Goal: Task Accomplishment & Management: Manage account settings

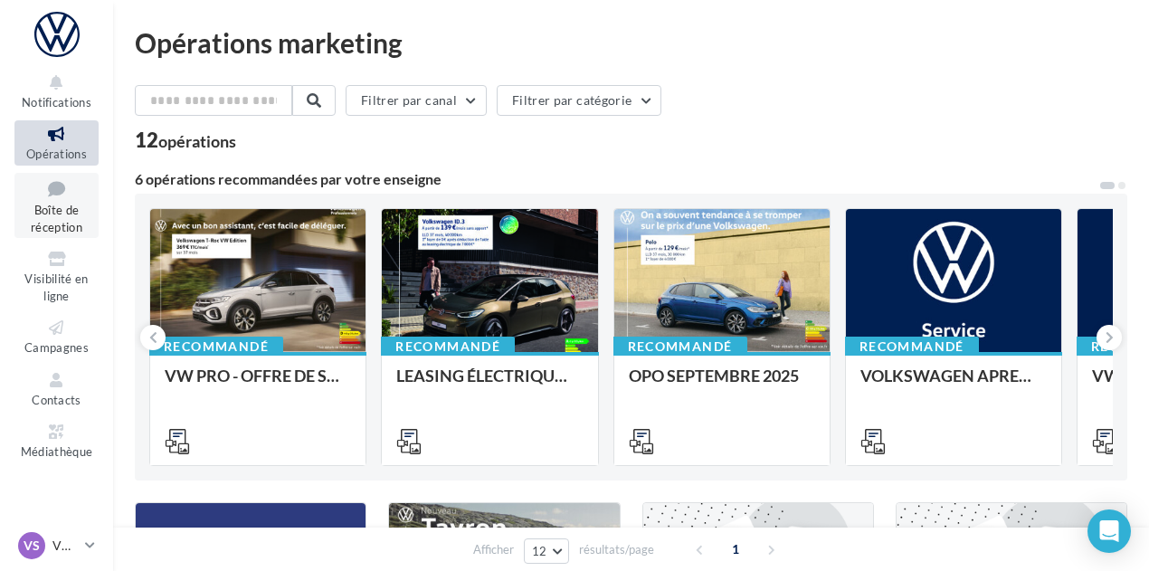
click at [50, 203] on link "Boîte de réception" at bounding box center [56, 206] width 84 height 66
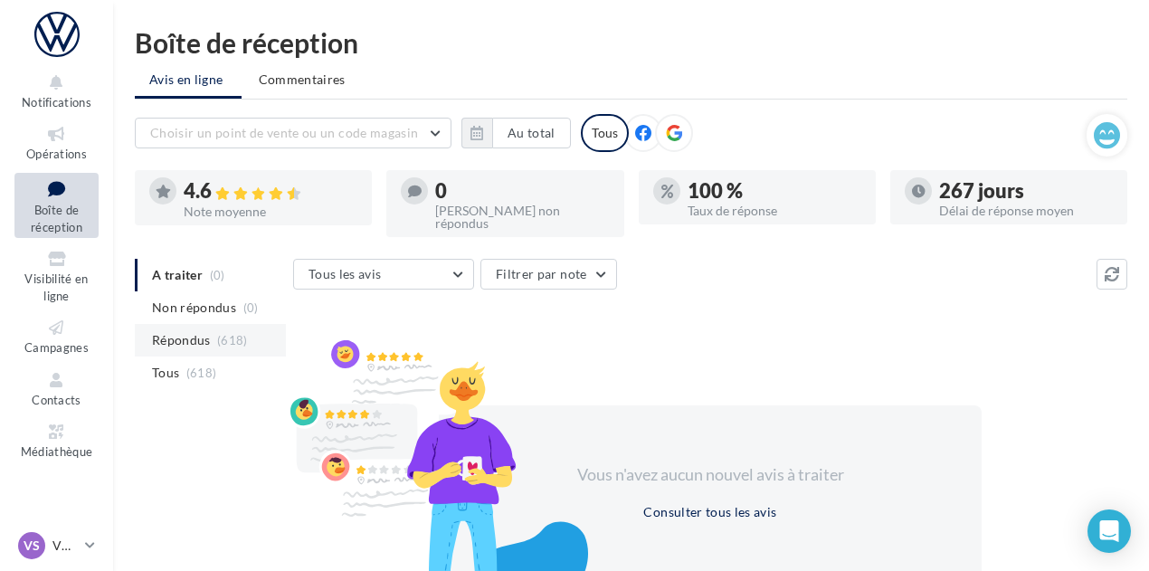
click at [195, 331] on span "Répondus" at bounding box center [181, 340] width 59 height 18
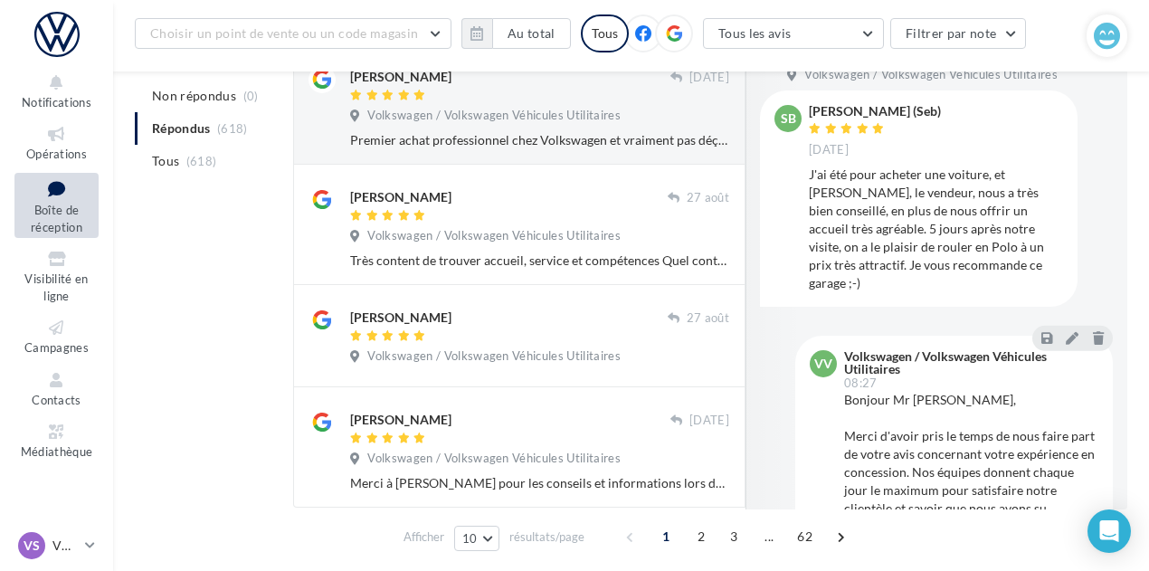
scroll to position [1026, 0]
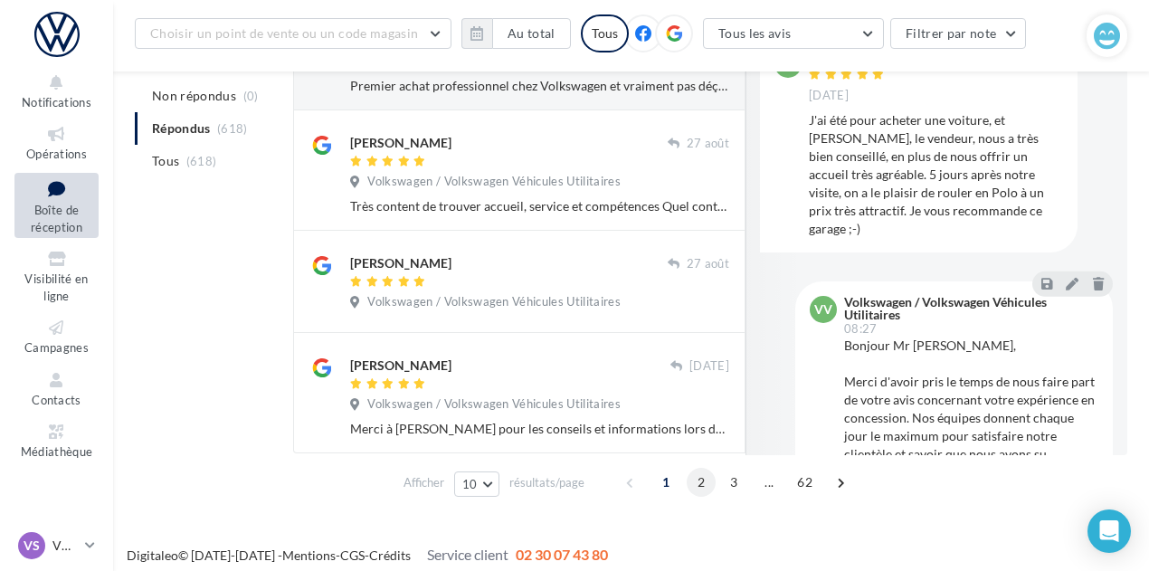
click at [697, 470] on span "2" at bounding box center [701, 482] width 29 height 29
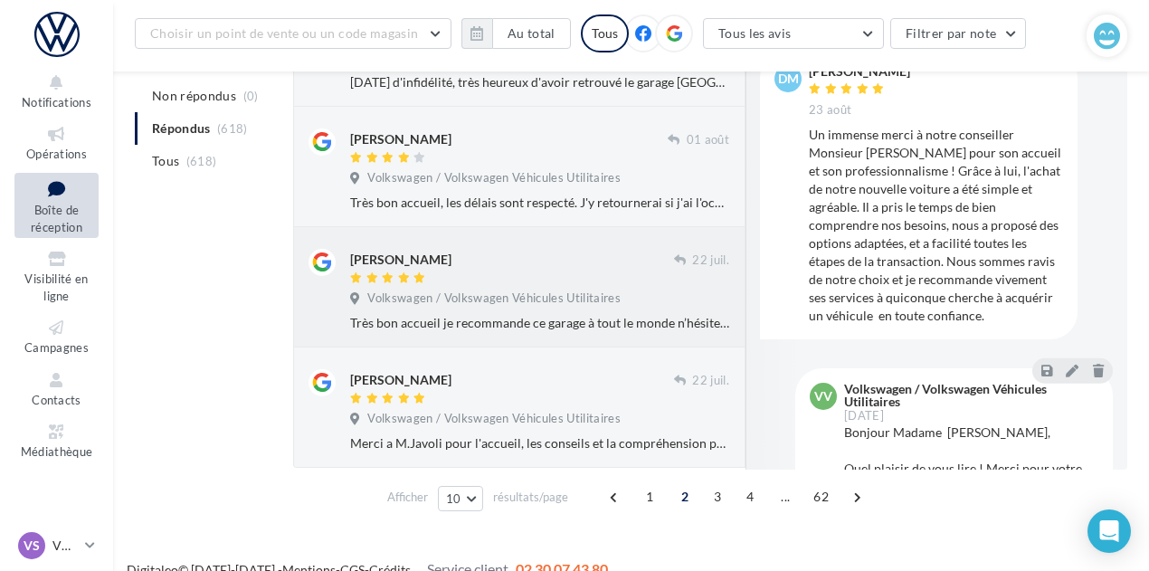
scroll to position [1062, 0]
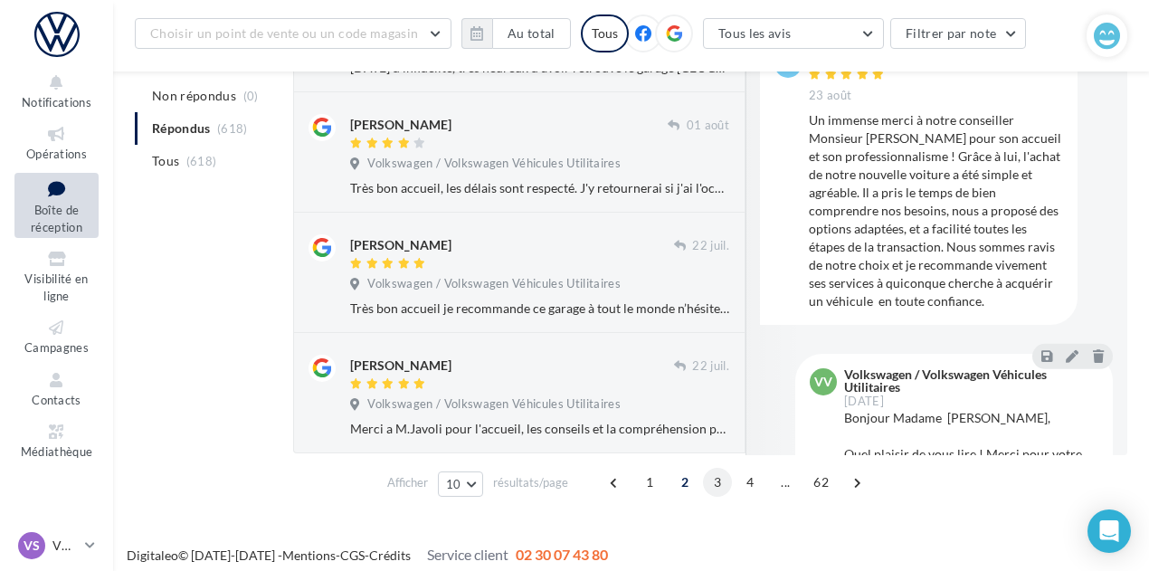
click at [719, 476] on span "3" at bounding box center [717, 482] width 29 height 29
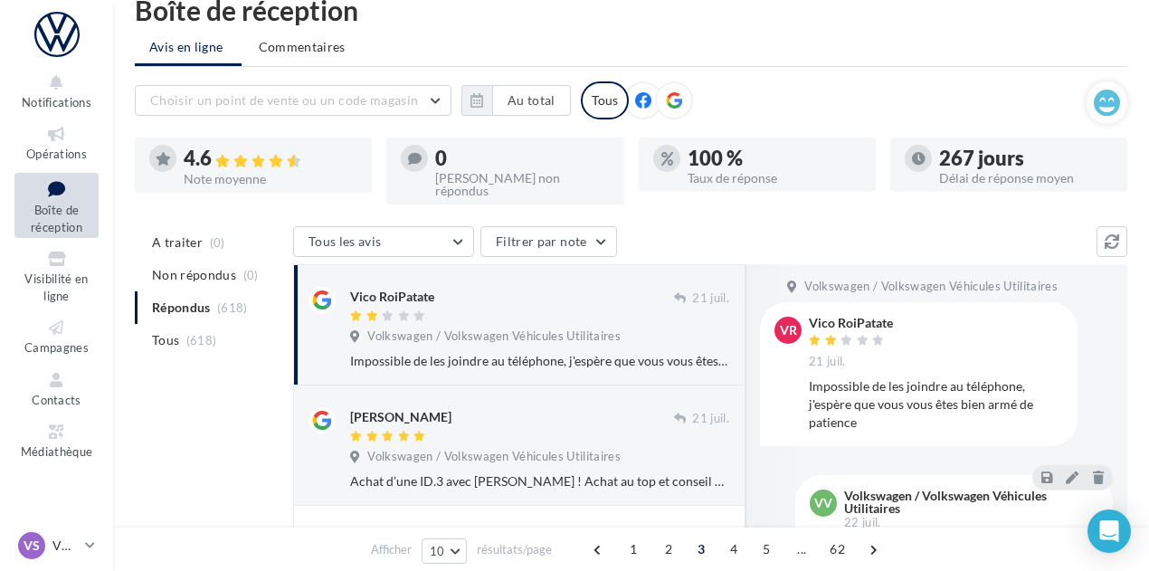
scroll to position [0, 0]
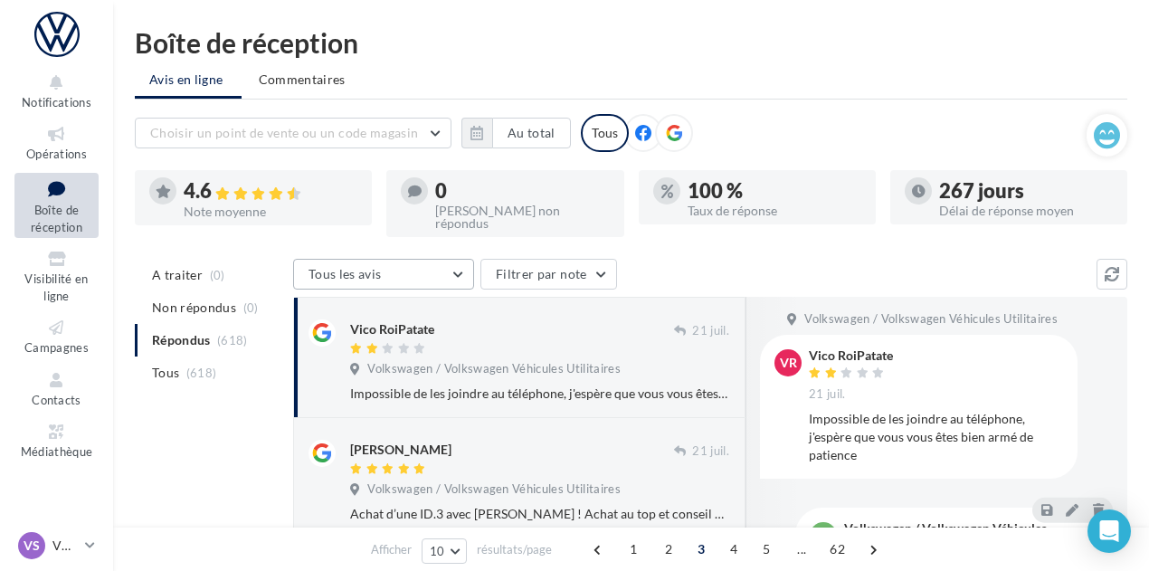
click at [443, 259] on button "Tous les avis" at bounding box center [383, 274] width 181 height 31
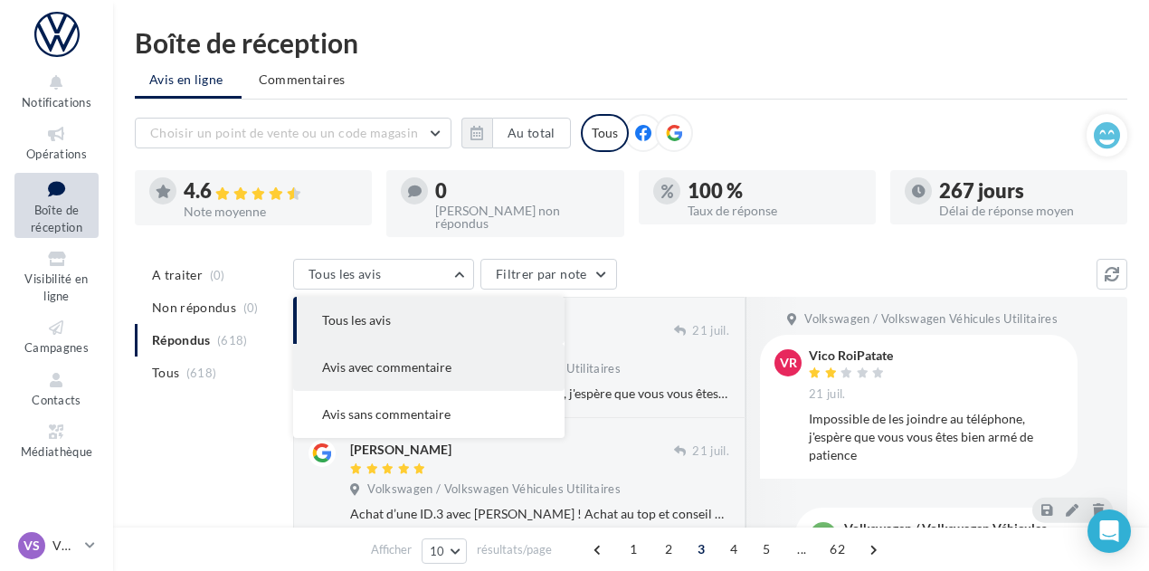
click at [432, 360] on span "Avis avec commentaire" at bounding box center [386, 366] width 129 height 15
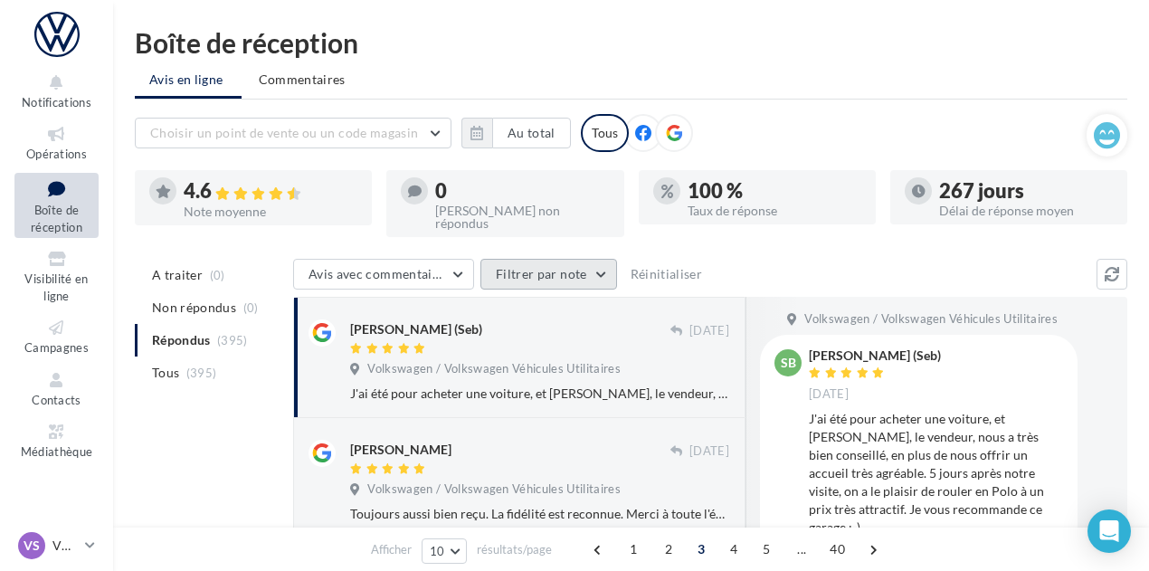
click at [557, 259] on button "Filtrer par note" at bounding box center [549, 274] width 137 height 31
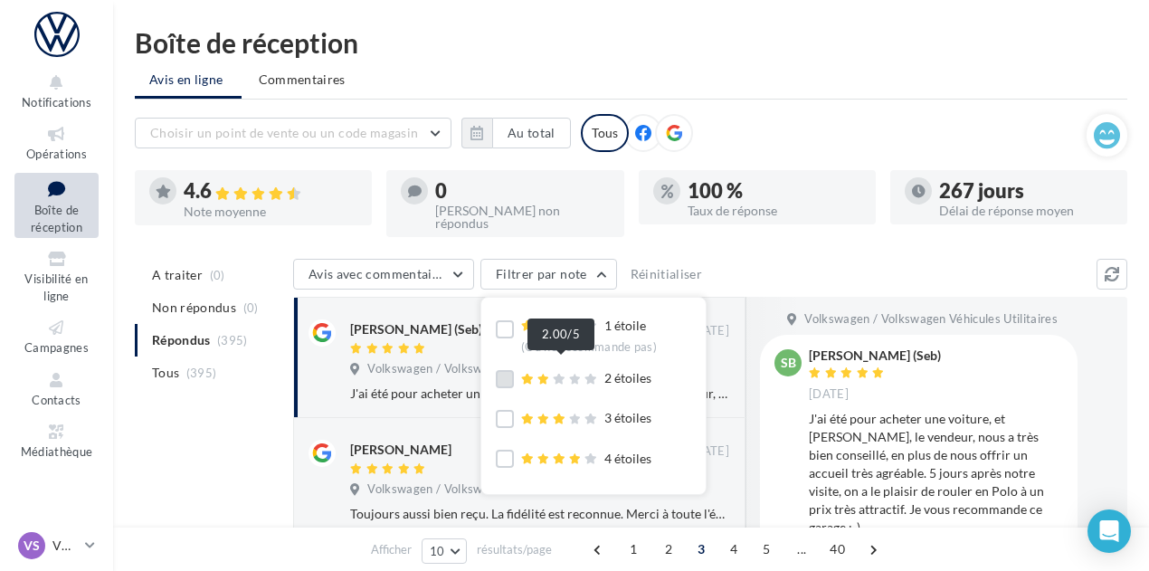
click at [532, 374] on icon at bounding box center [527, 379] width 13 height 11
